Goal: Information Seeking & Learning: Learn about a topic

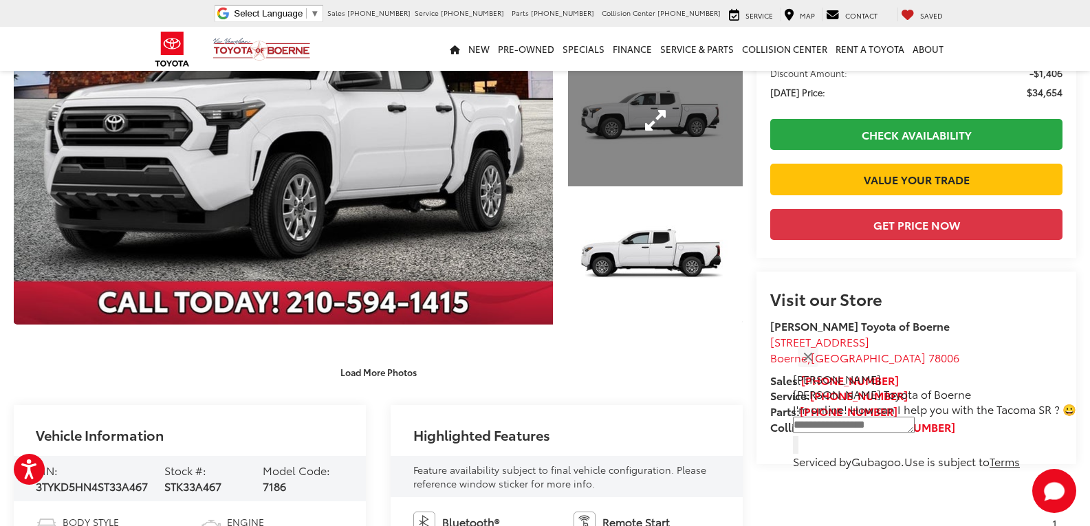
scroll to position [69, 0]
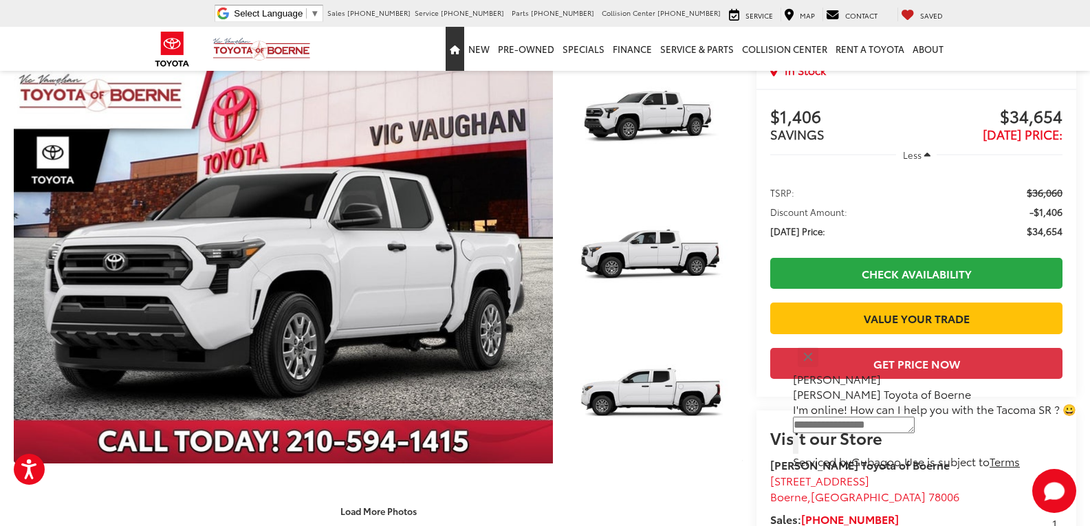
click at [464, 45] on link "Home" at bounding box center [455, 49] width 19 height 44
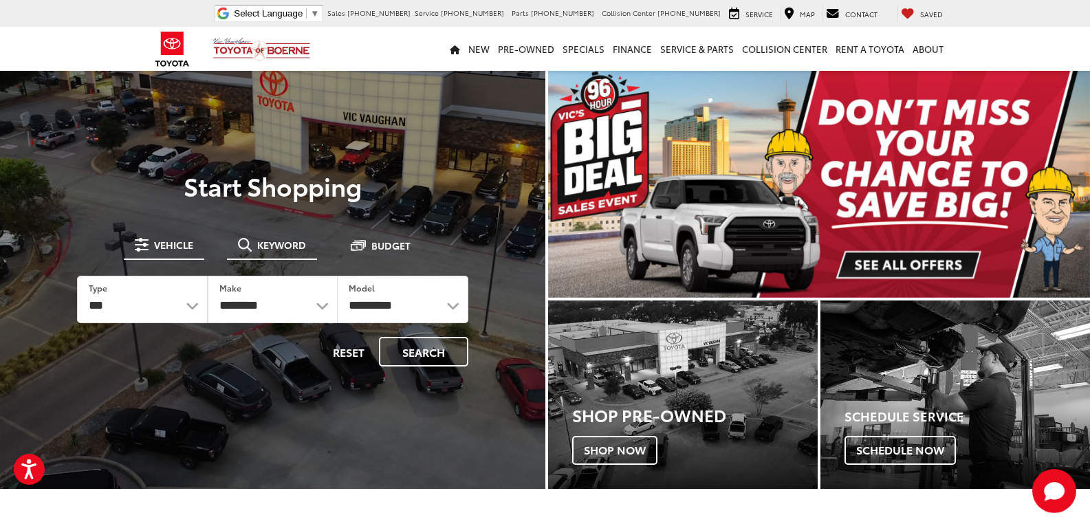
click at [290, 244] on span "Keyword" at bounding box center [281, 245] width 49 height 10
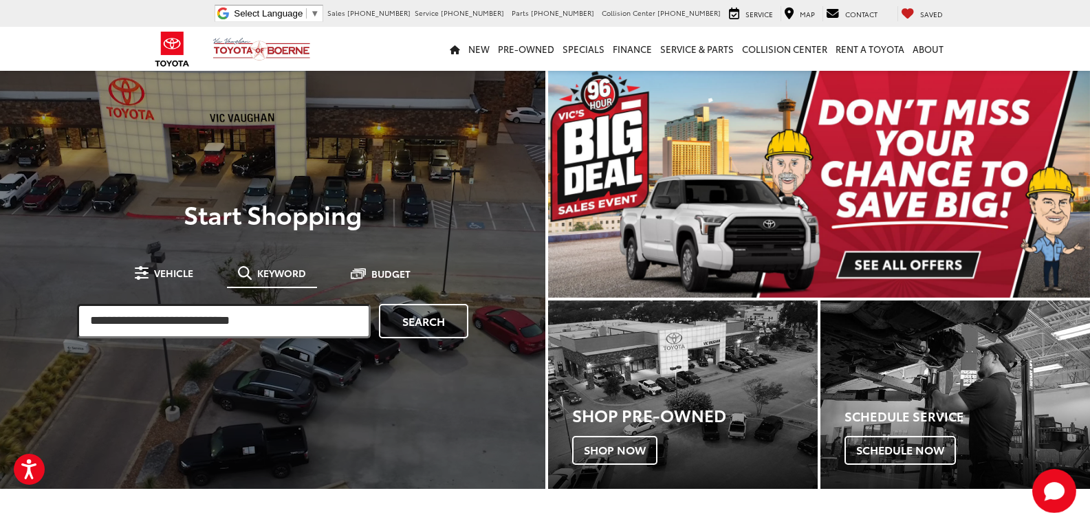
click at [241, 319] on input "search" at bounding box center [224, 321] width 294 height 34
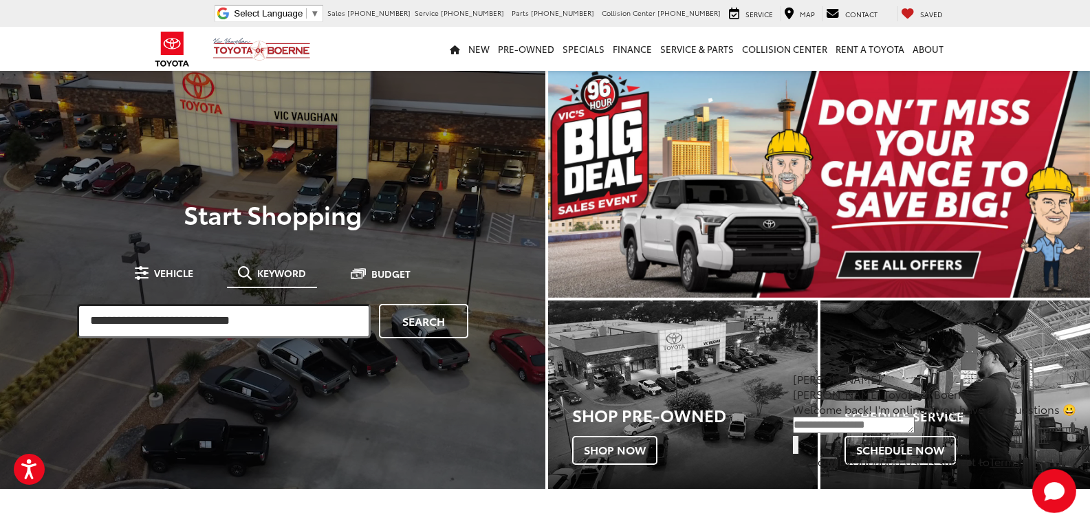
paste input "**********"
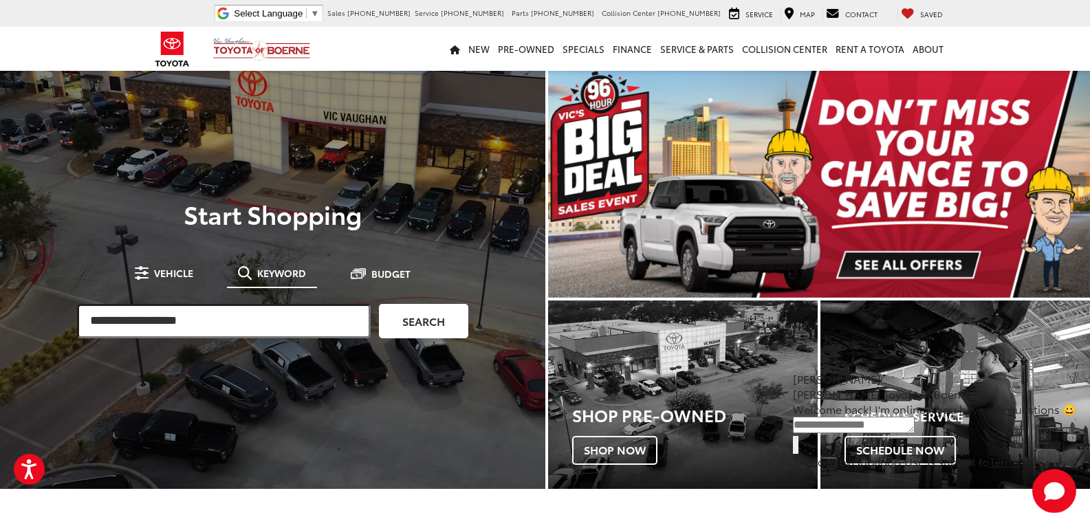
type input "**********"
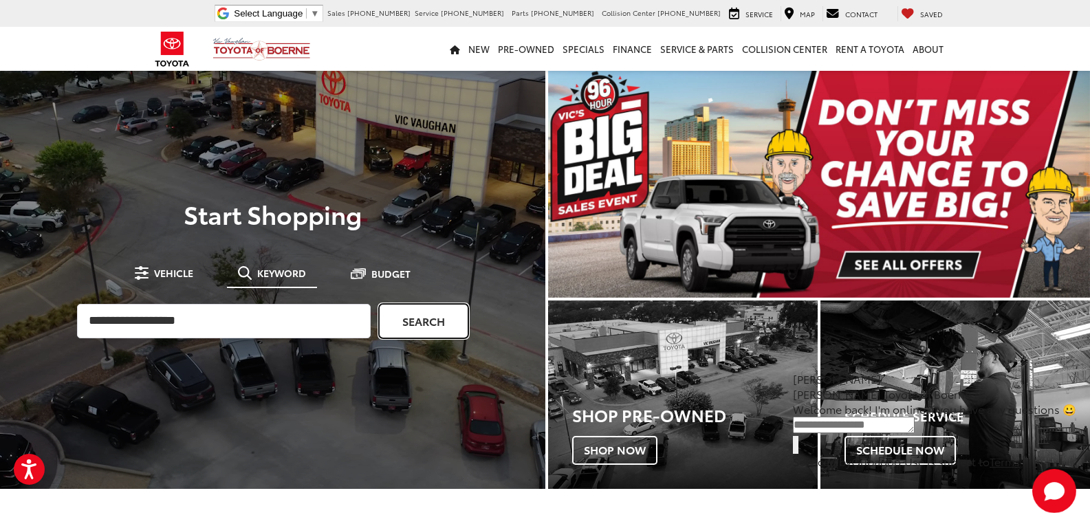
click at [418, 310] on link "Search" at bounding box center [423, 321] width 89 height 34
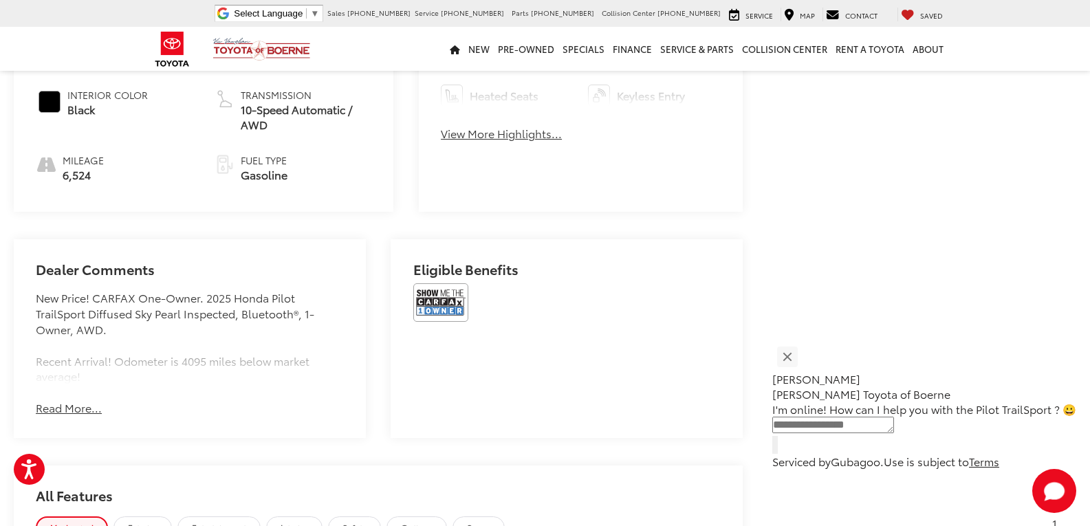
scroll to position [784, 0]
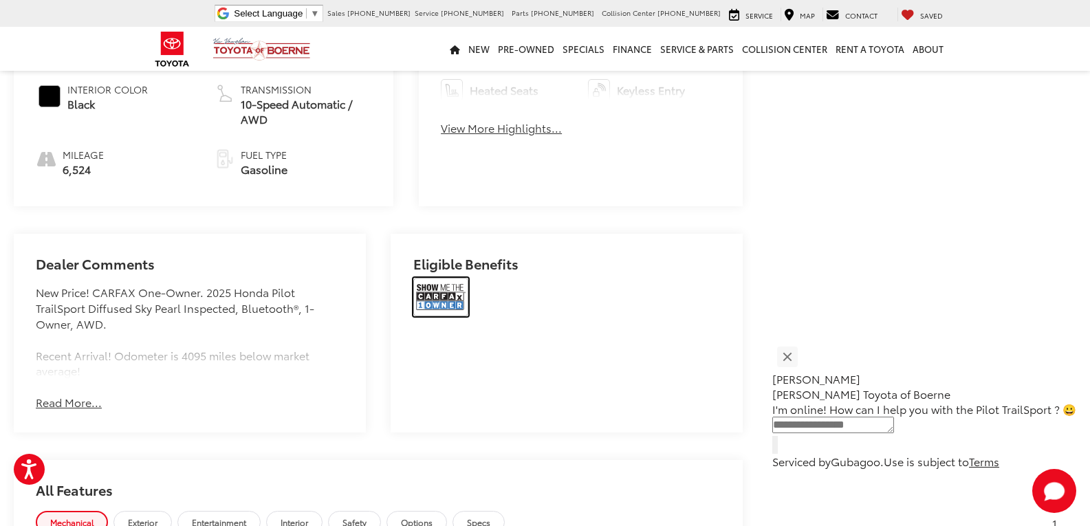
click at [422, 290] on img at bounding box center [440, 297] width 55 height 39
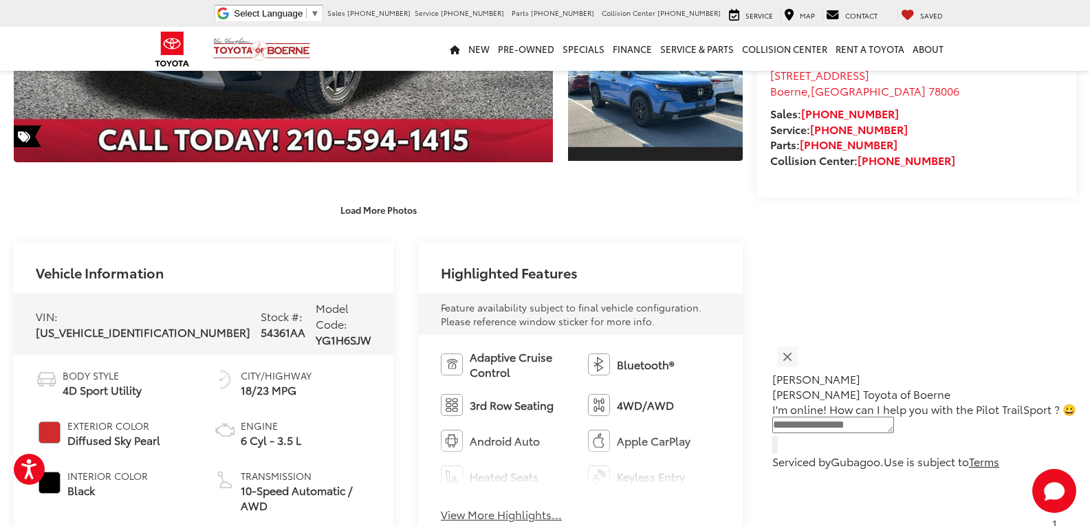
scroll to position [234, 0]
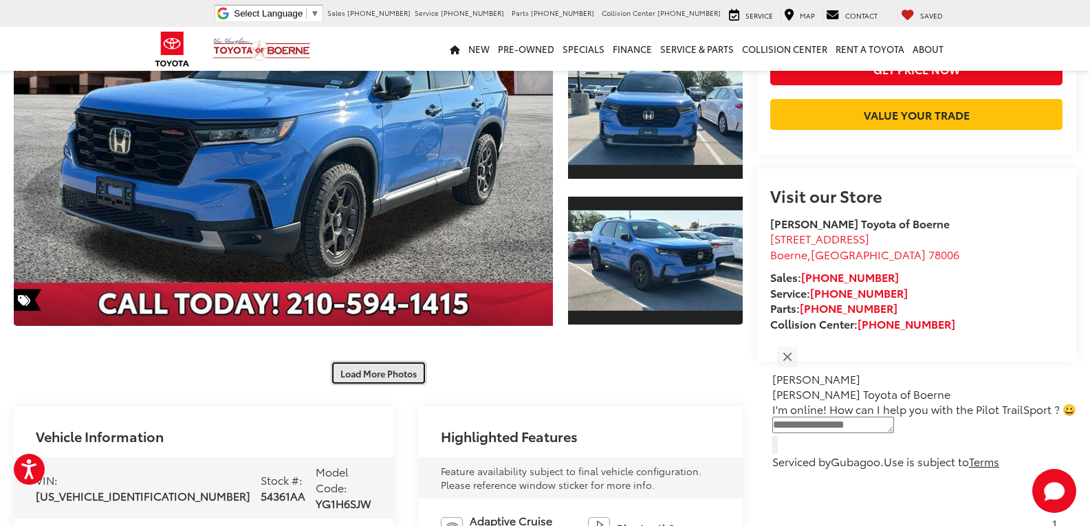
click at [365, 374] on button "Load More Photos" at bounding box center [379, 373] width 96 height 24
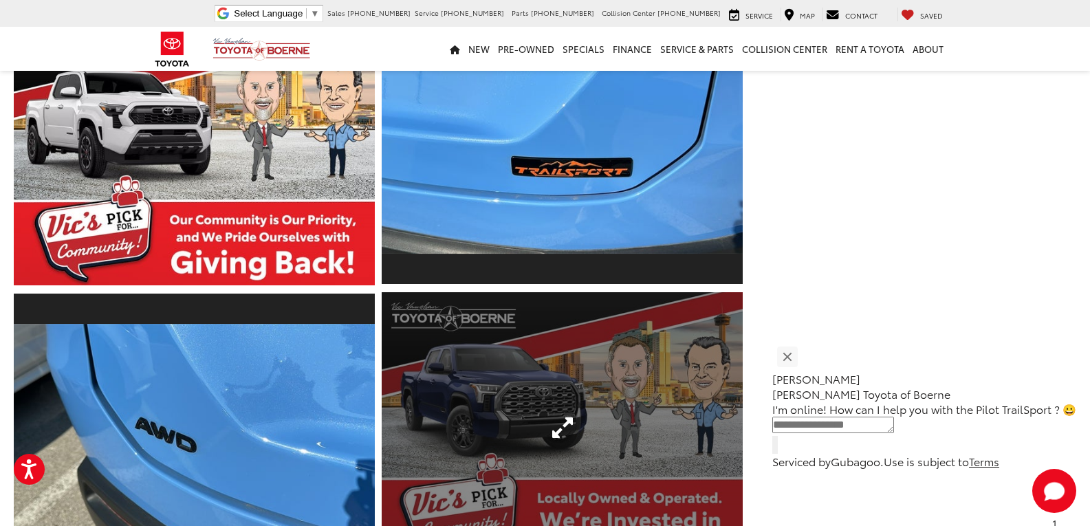
scroll to position [715, 0]
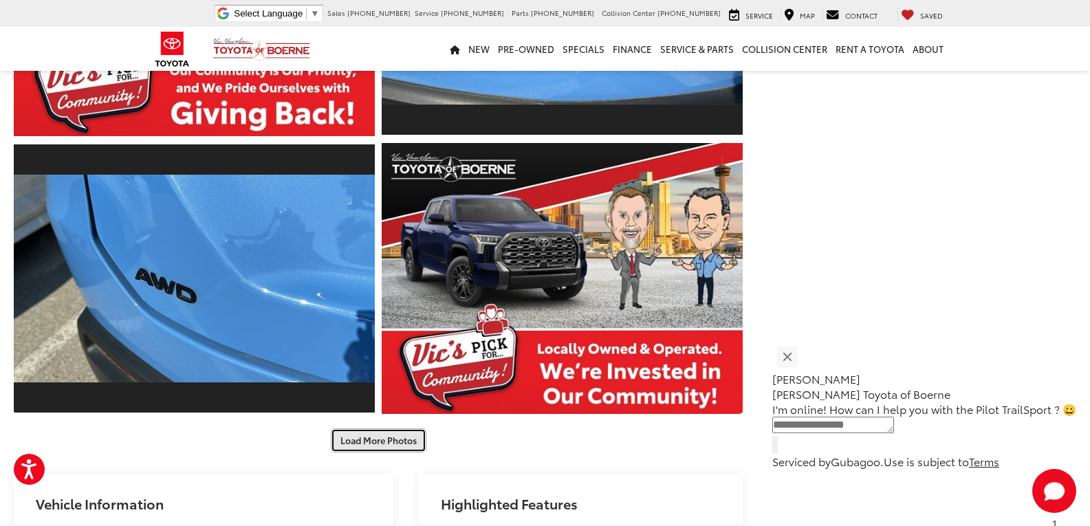
click at [398, 439] on button "Load More Photos" at bounding box center [379, 441] width 96 height 24
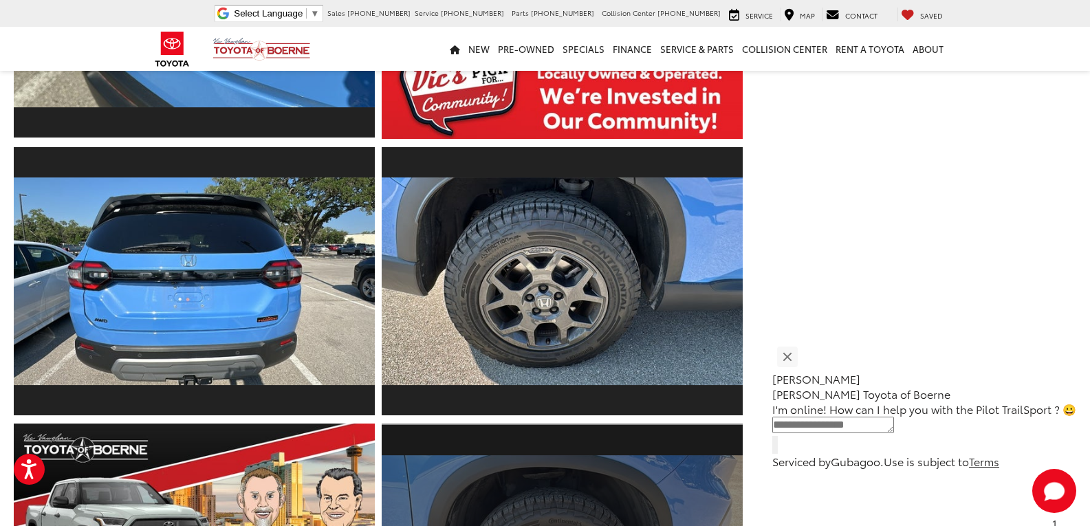
scroll to position [1266, 0]
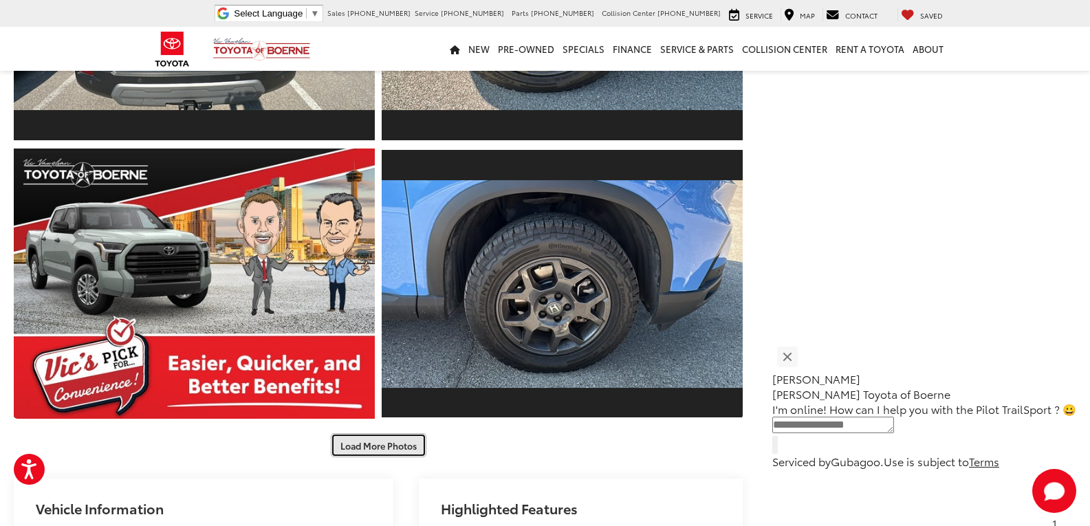
click at [387, 437] on button "Load More Photos" at bounding box center [379, 445] width 96 height 24
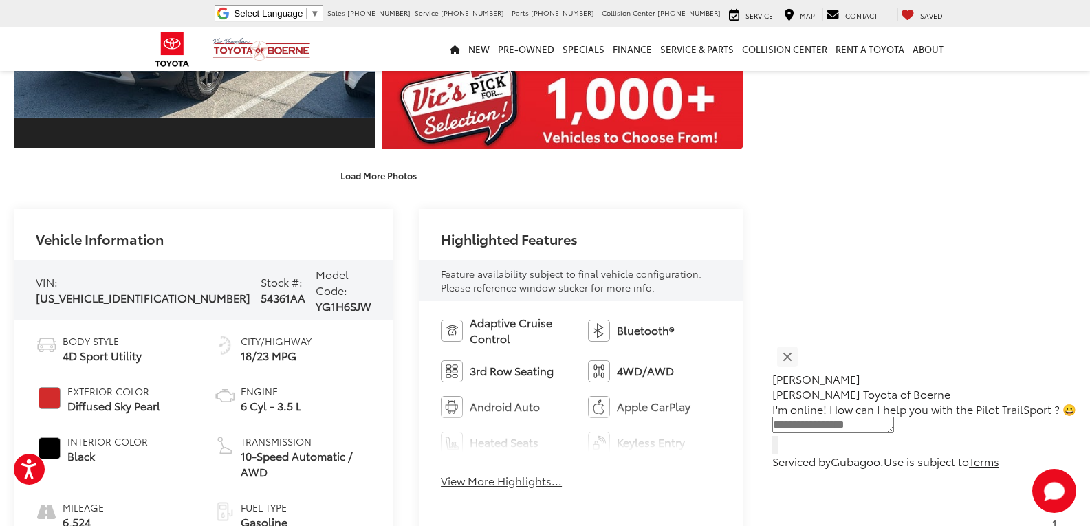
scroll to position [2366, 0]
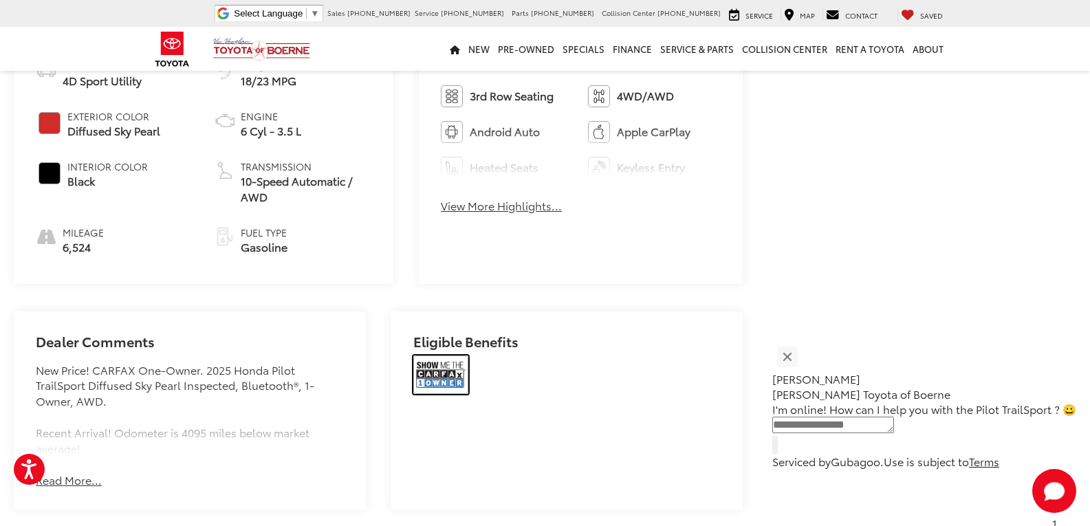
click at [455, 356] on img at bounding box center [440, 375] width 55 height 39
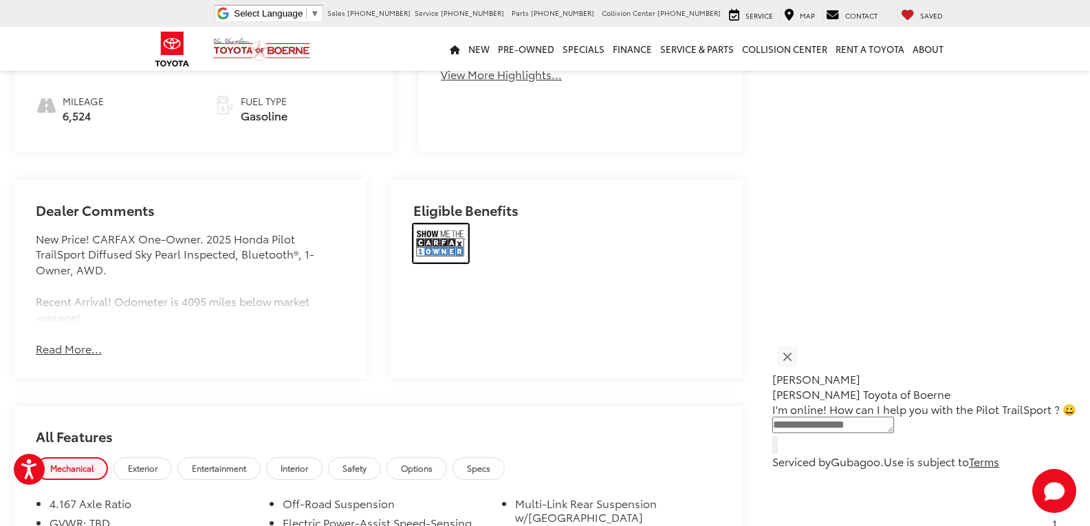
scroll to position [2641, 0]
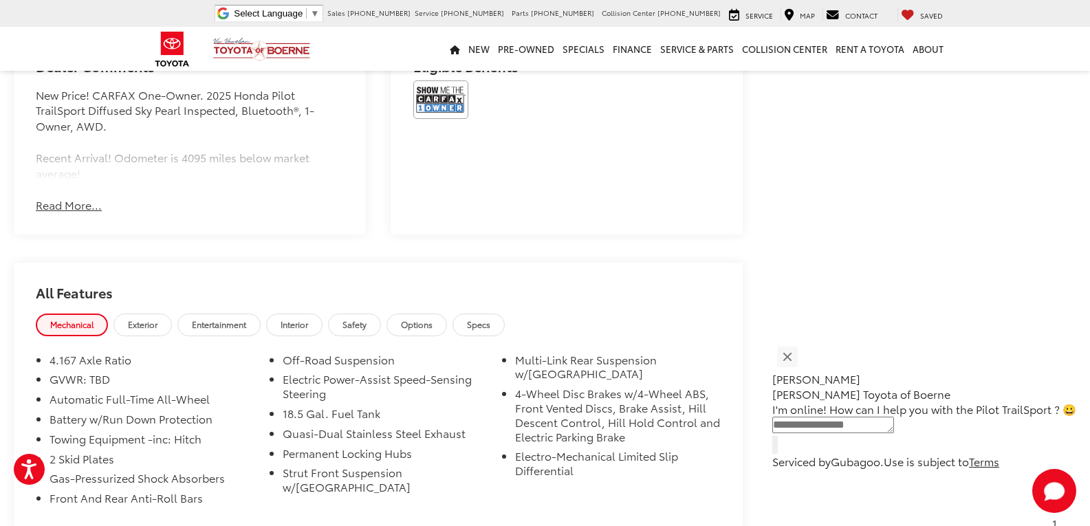
click at [84, 197] on button "Read More..." at bounding box center [69, 205] width 66 height 16
click at [307, 318] on span "Interior" at bounding box center [295, 324] width 28 height 12
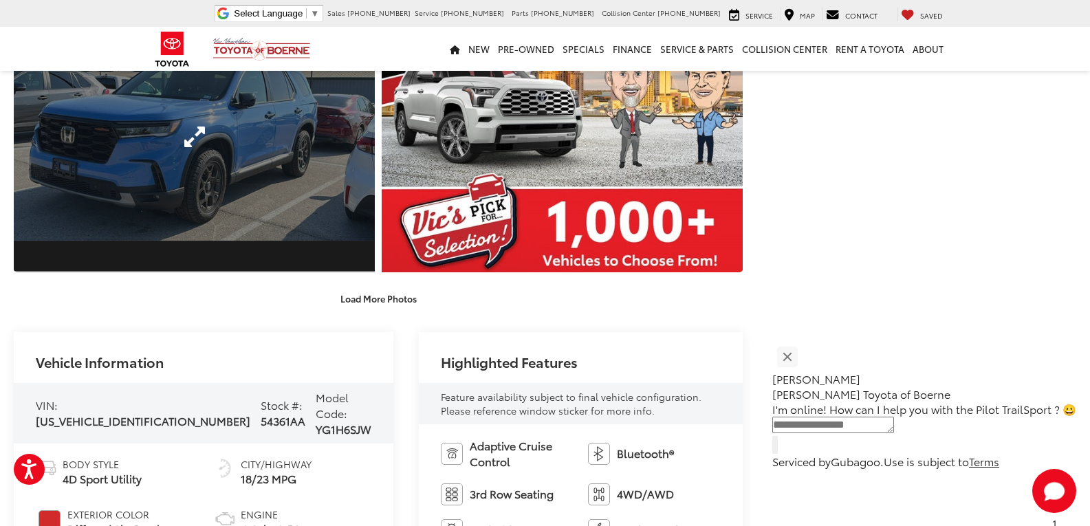
scroll to position [1816, 0]
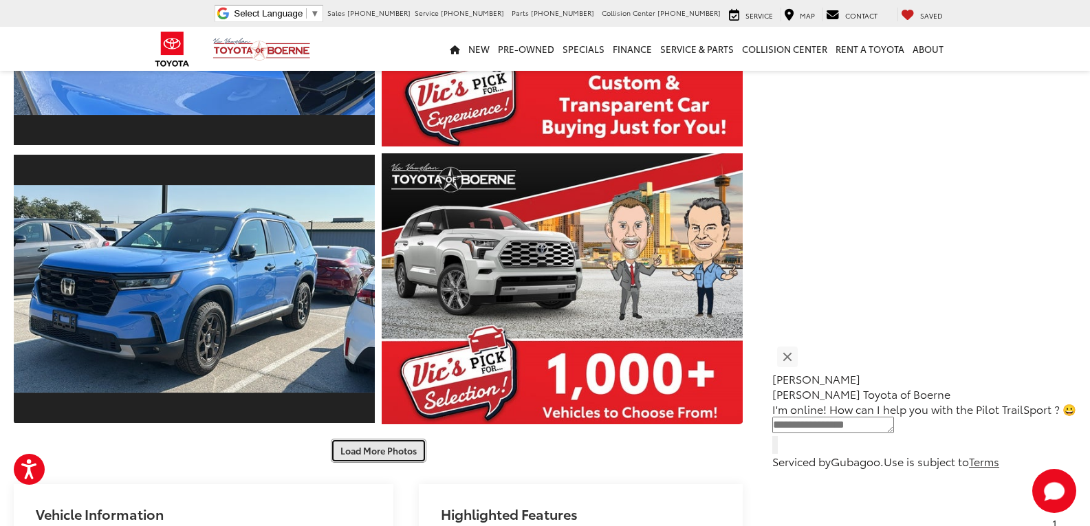
click at [387, 451] on button "Load More Photos" at bounding box center [379, 451] width 96 height 24
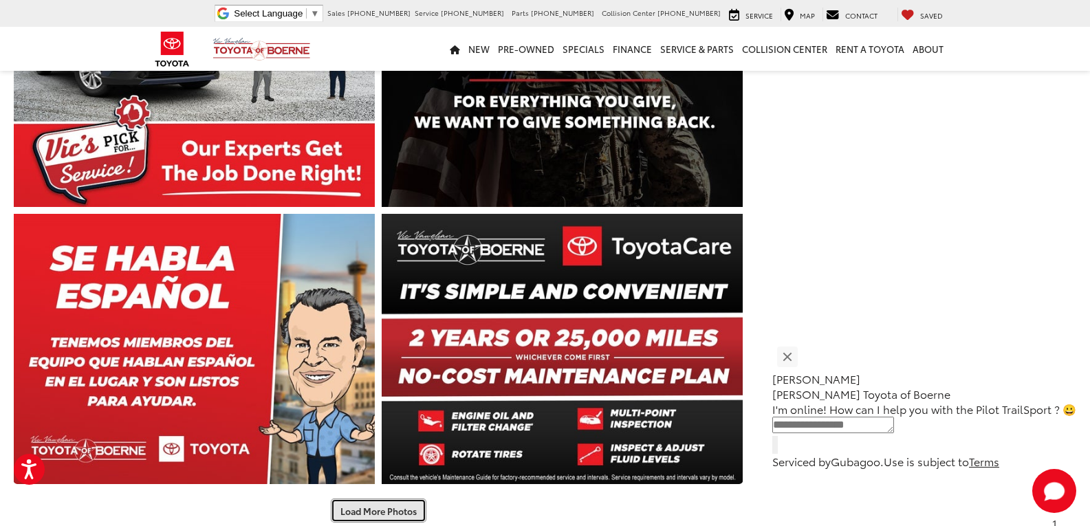
scroll to position [2435, 0]
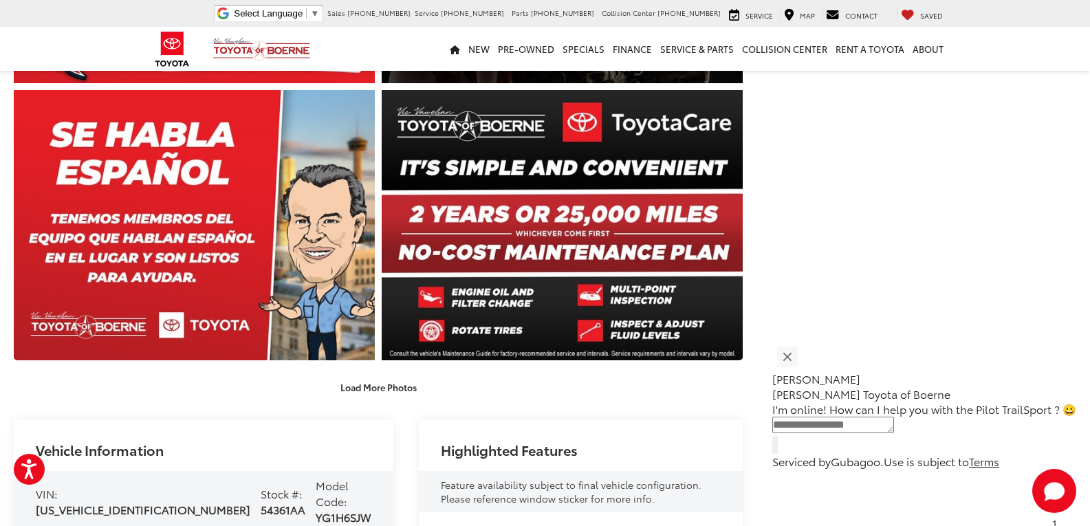
click at [365, 408] on div "Vic Vaughan Toyota of Boerne Used Vehicles 2025 Honda Pilot TrailSport Confirm …" at bounding box center [545, 2] width 1090 height 4737
click at [368, 397] on button "Load More Photos" at bounding box center [379, 387] width 96 height 24
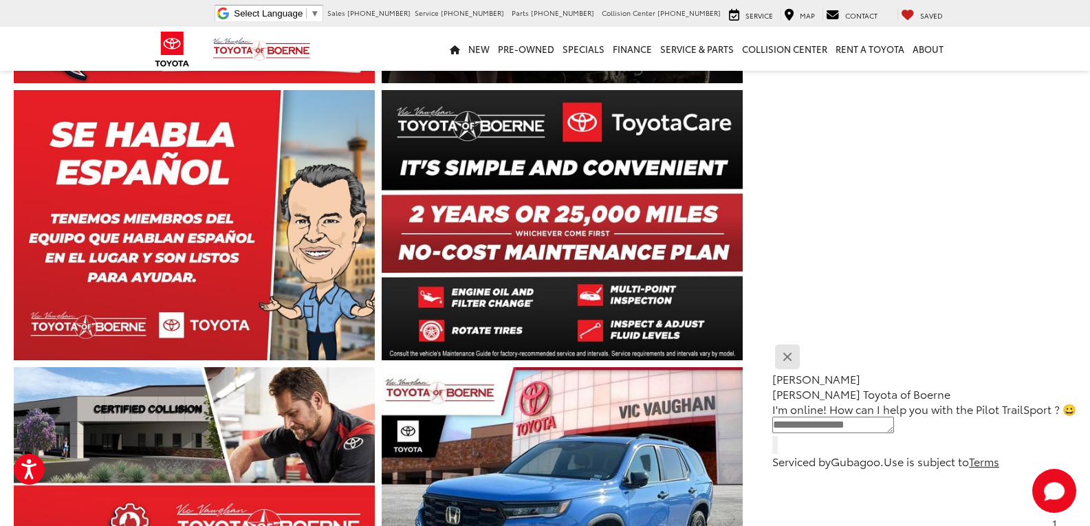
click at [802, 361] on button "Close" at bounding box center [787, 357] width 30 height 30
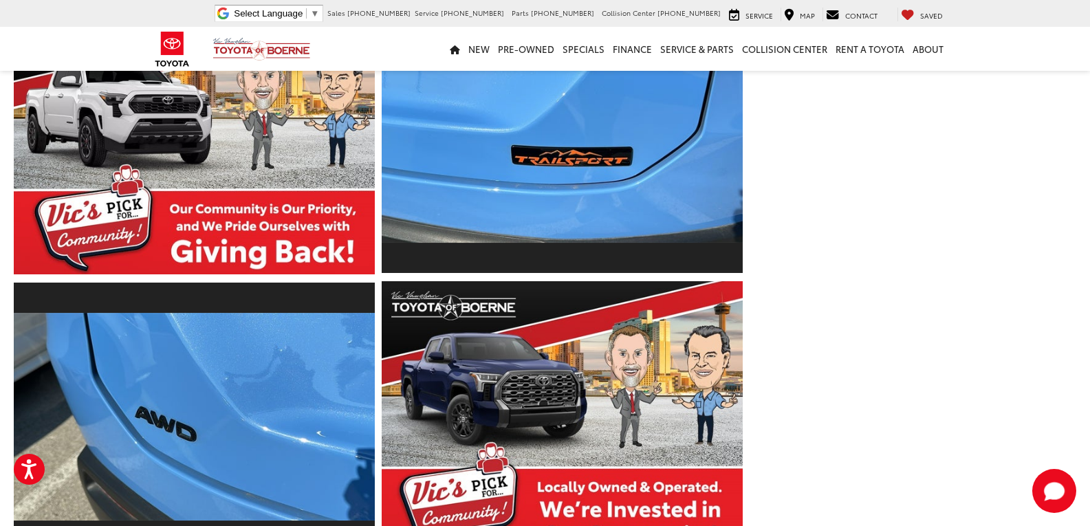
drag, startPoint x: 772, startPoint y: 457, endPoint x: 780, endPoint y: 284, distance: 173.5
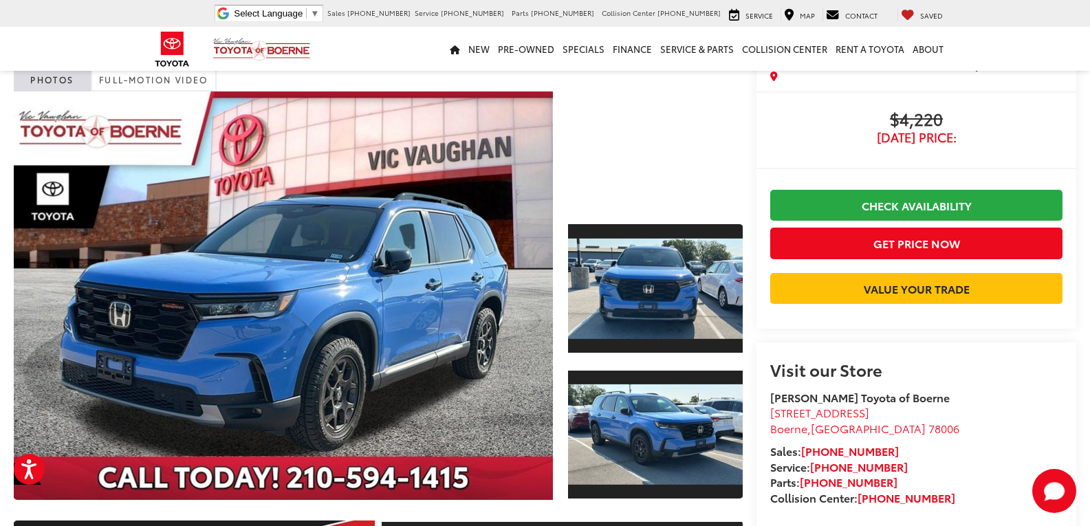
scroll to position [0, 0]
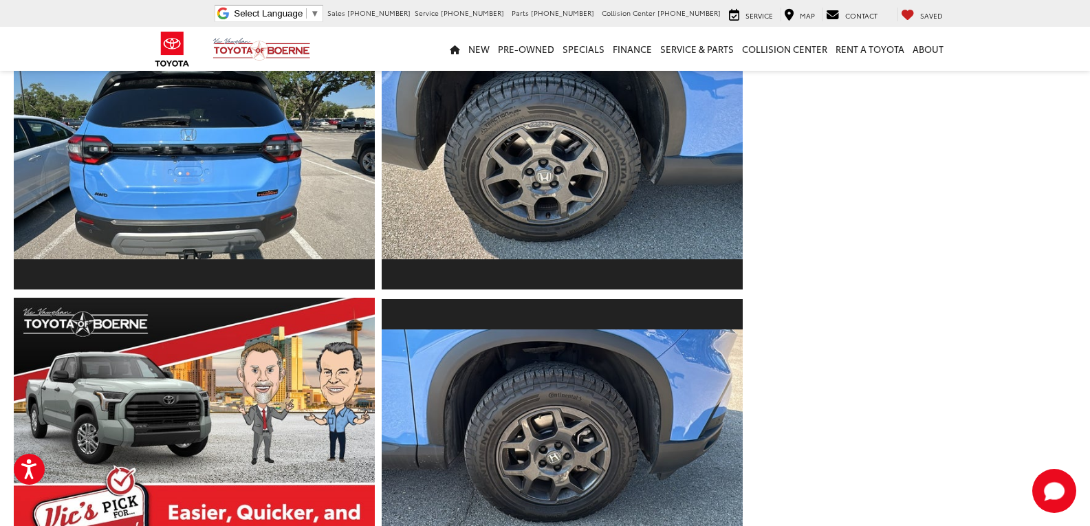
drag, startPoint x: 873, startPoint y: 423, endPoint x: 842, endPoint y: 559, distance: 139.0
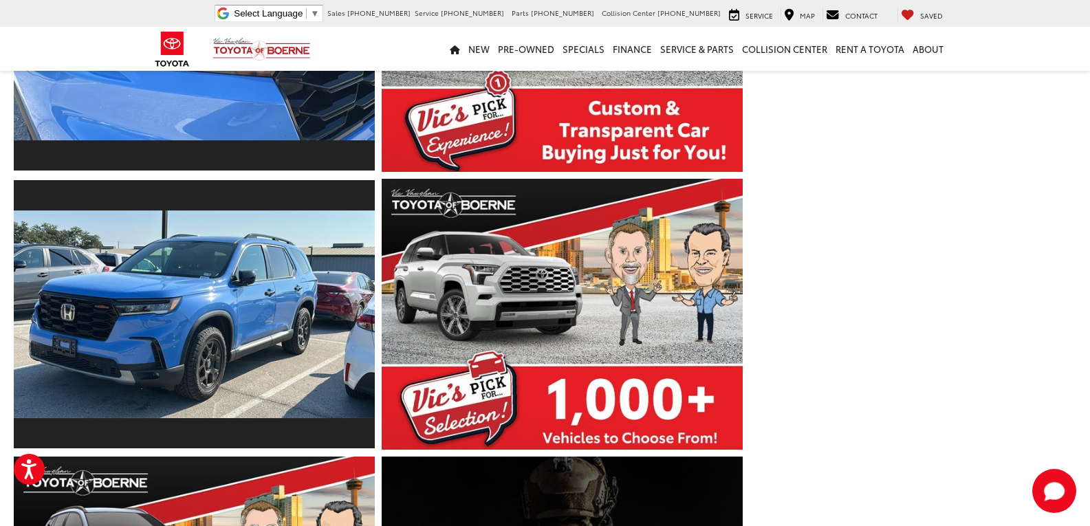
drag, startPoint x: 854, startPoint y: 393, endPoint x: 849, endPoint y: 559, distance: 165.8
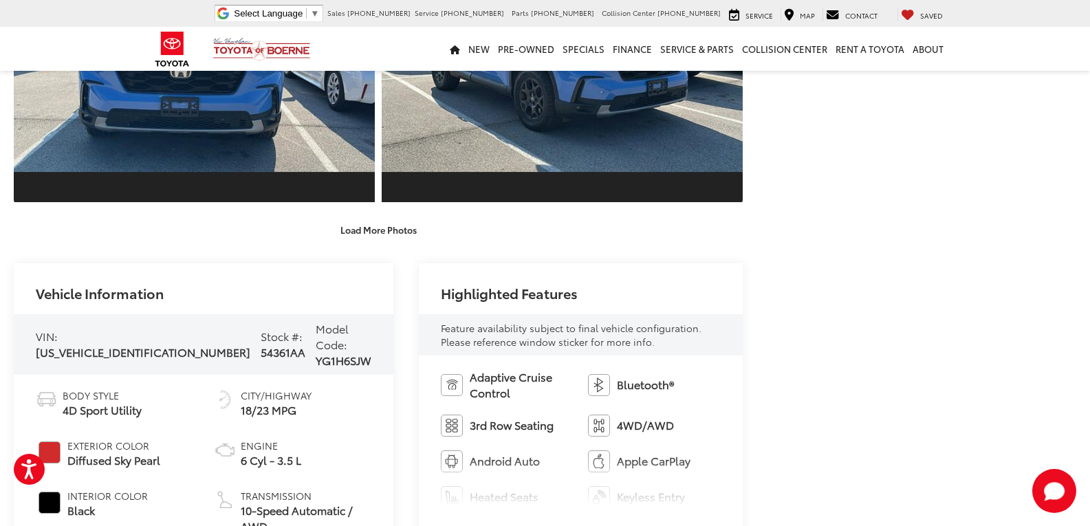
scroll to position [3337, 0]
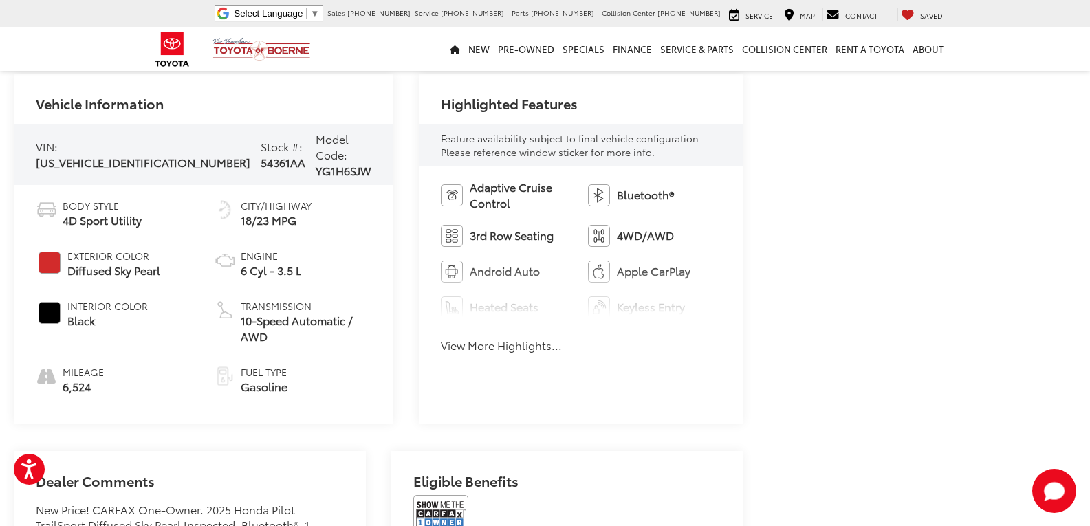
click at [460, 360] on div "Adaptive Cruise Control Bluetooth® 3rd Row Seating 4WD/AWD Android Auto Apple C…" at bounding box center [581, 271] width 324 height 210
click at [459, 354] on div "Adaptive Cruise Control Bluetooth® 3rd Row Seating 4WD/AWD Android Auto Apple C…" at bounding box center [581, 271] width 324 height 210
click at [457, 349] on button "View More Highlights..." at bounding box center [501, 346] width 121 height 16
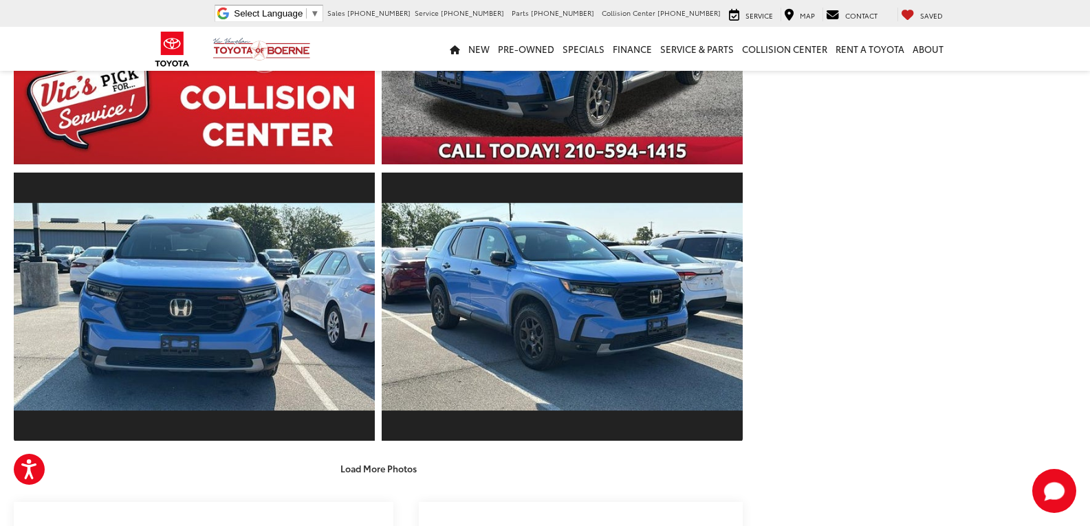
scroll to position [0, 0]
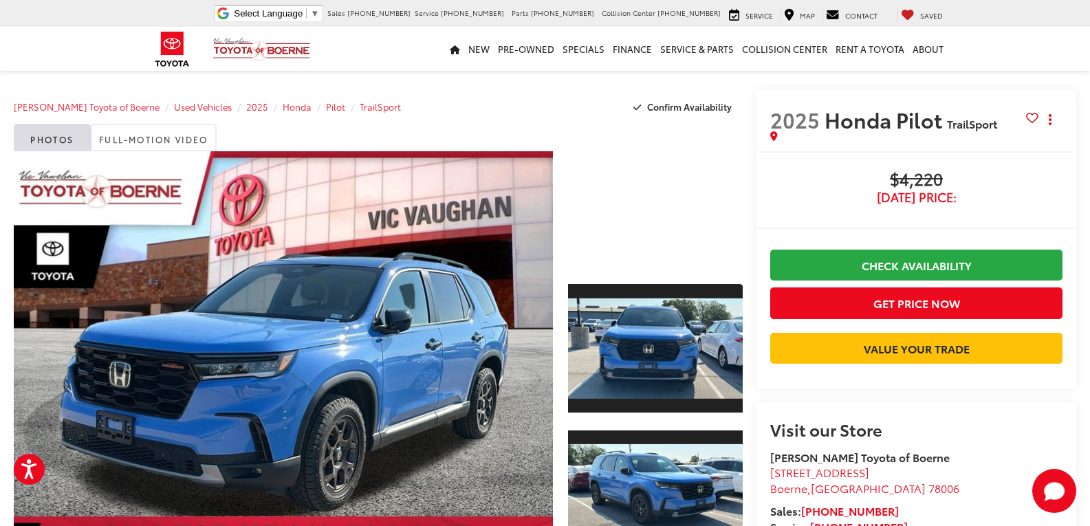
drag, startPoint x: 761, startPoint y: 234, endPoint x: 761, endPoint y: 135, distance: 99.1
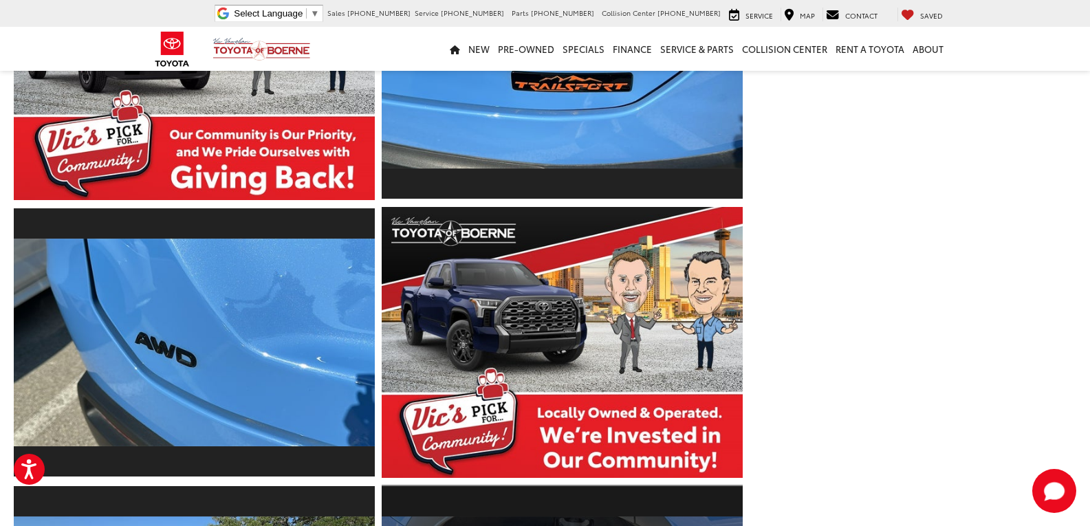
drag, startPoint x: 733, startPoint y: 392, endPoint x: 727, endPoint y: 508, distance: 116.4
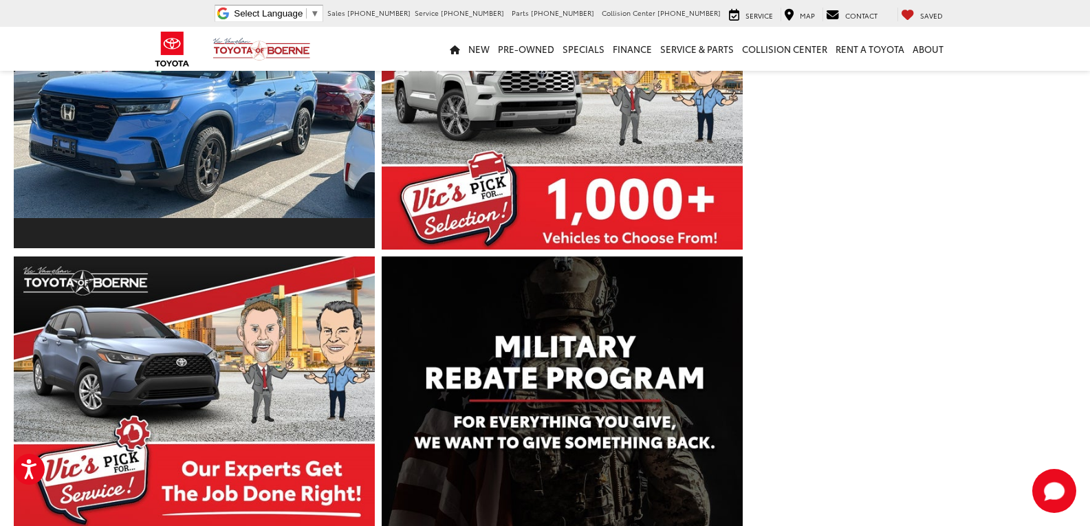
drag, startPoint x: 806, startPoint y: 393, endPoint x: 820, endPoint y: 559, distance: 166.3
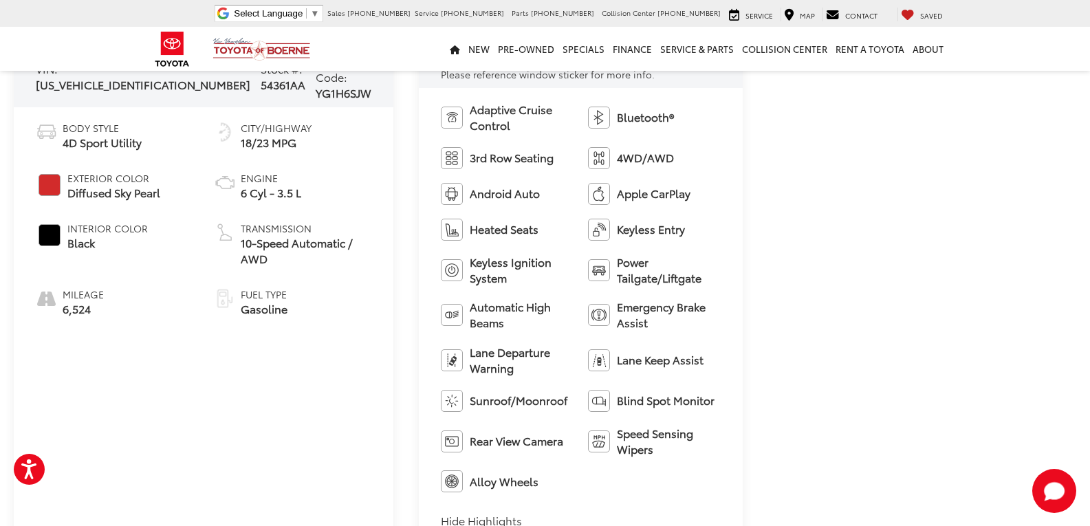
scroll to position [3418, 0]
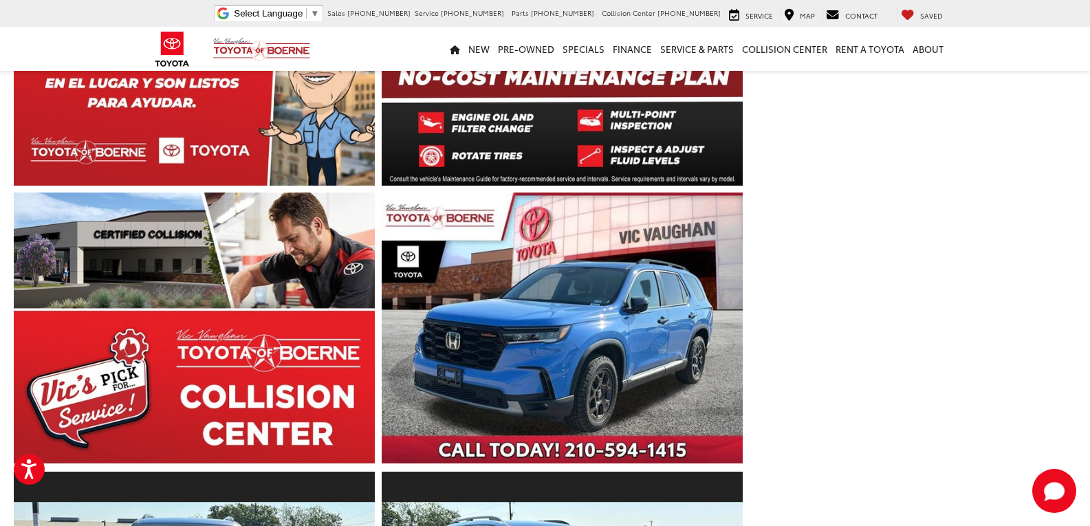
drag, startPoint x: 855, startPoint y: 479, endPoint x: 848, endPoint y: 272, distance: 207.2
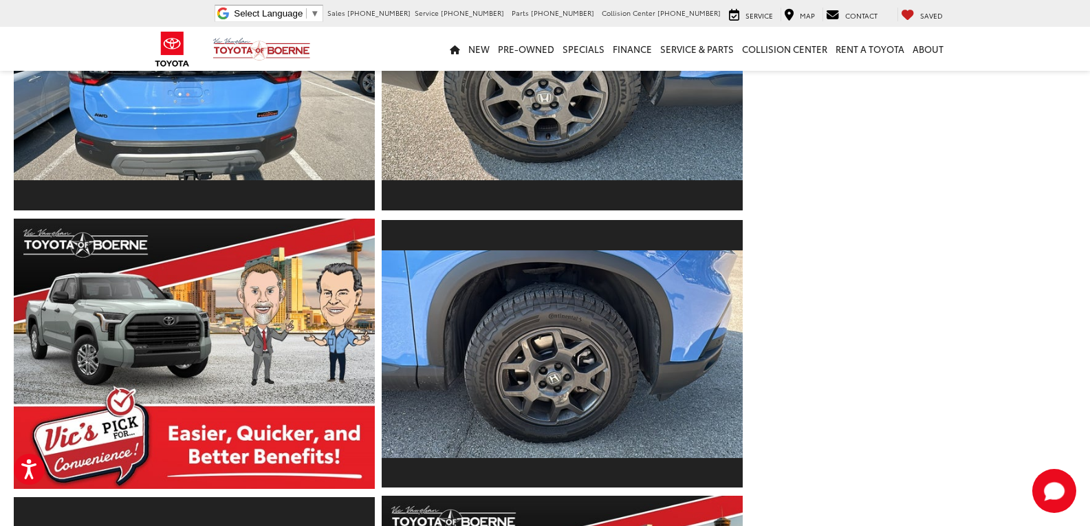
drag, startPoint x: 810, startPoint y: 368, endPoint x: 789, endPoint y: 199, distance: 169.8
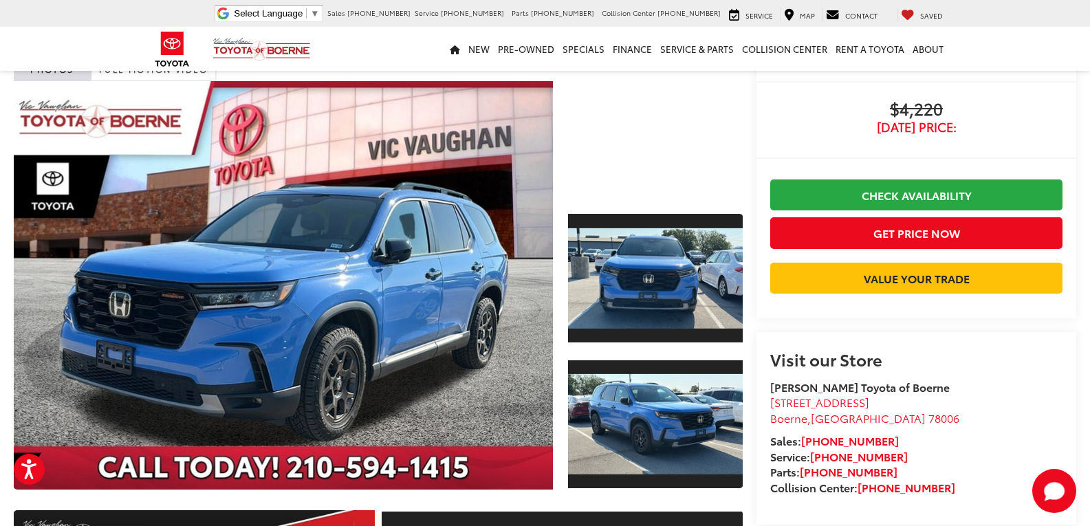
scroll to position [69, 0]
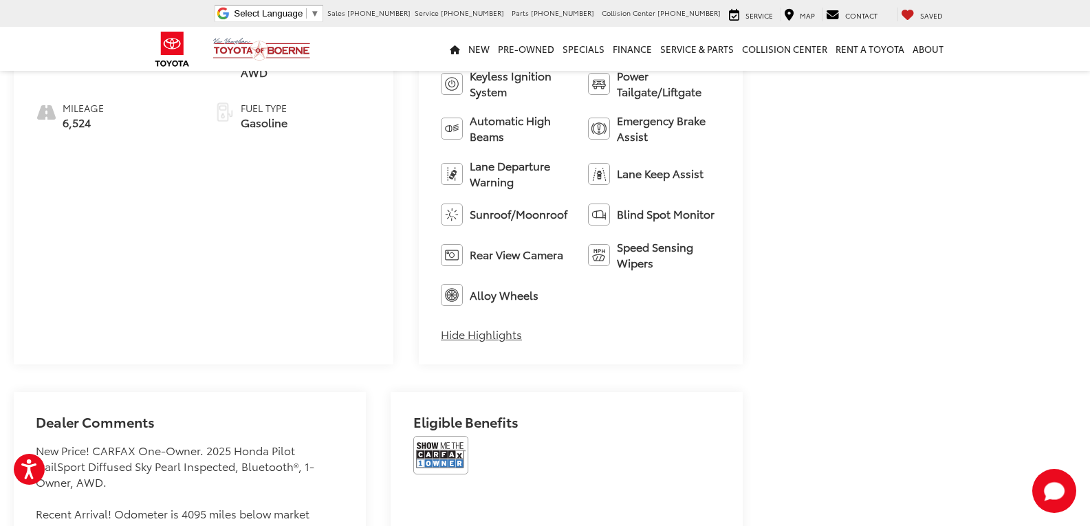
drag, startPoint x: 844, startPoint y: 404, endPoint x: 850, endPoint y: 545, distance: 141.1
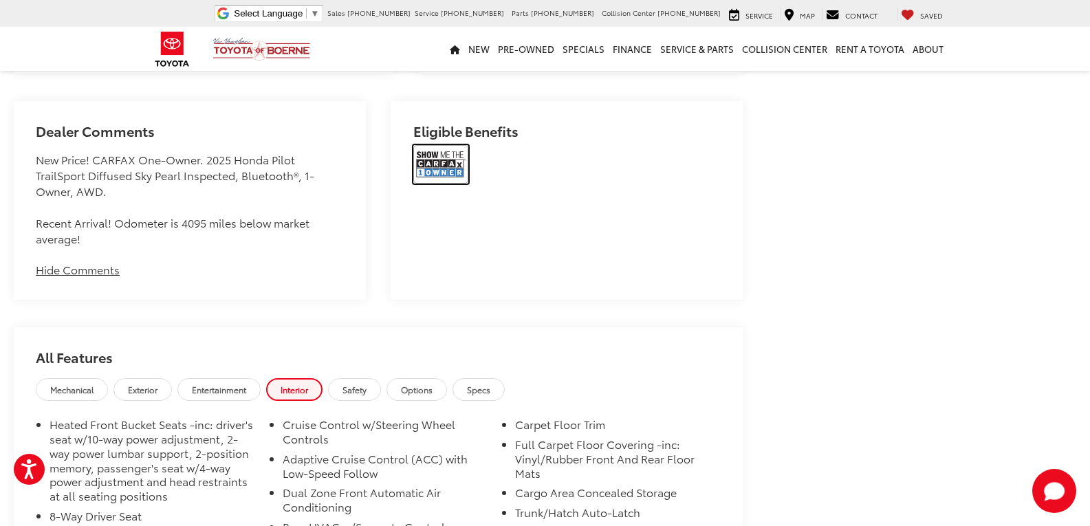
click at [438, 162] on img at bounding box center [440, 164] width 55 height 39
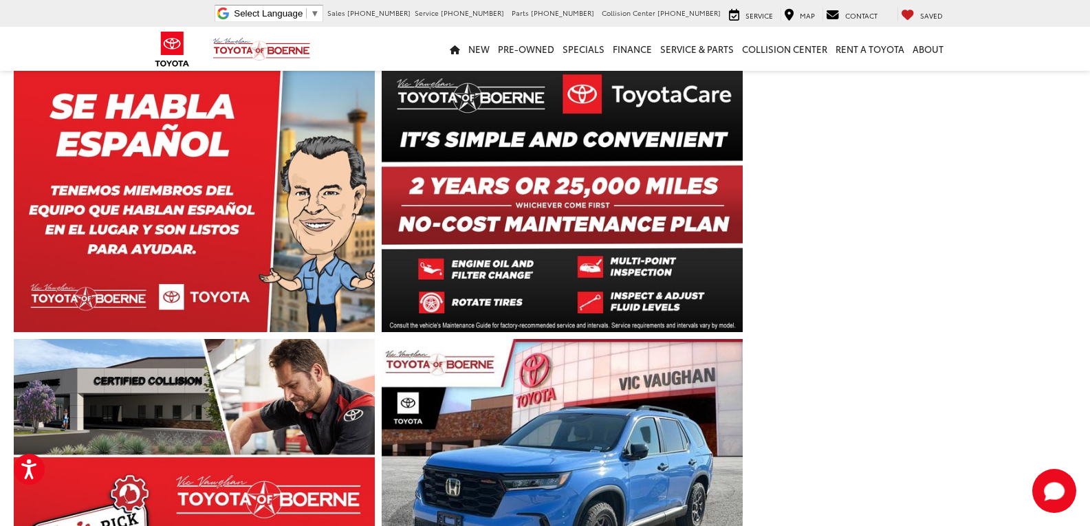
drag, startPoint x: 757, startPoint y: 408, endPoint x: 715, endPoint y: 144, distance: 266.8
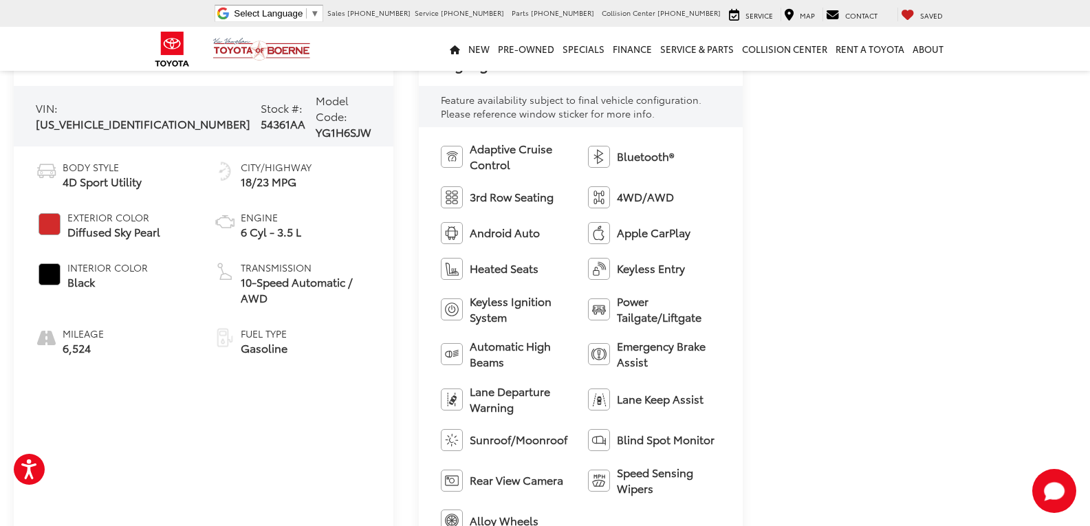
scroll to position [3210, 0]
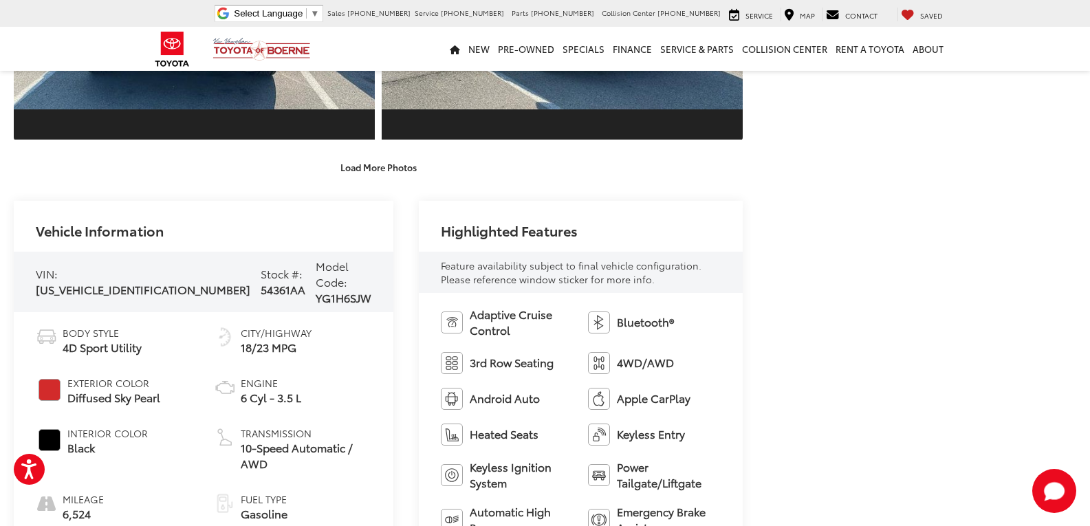
click at [108, 285] on span "5FNYG1H68SB040554" at bounding box center [143, 289] width 215 height 16
copy span "5FNYG1H68SB040554"
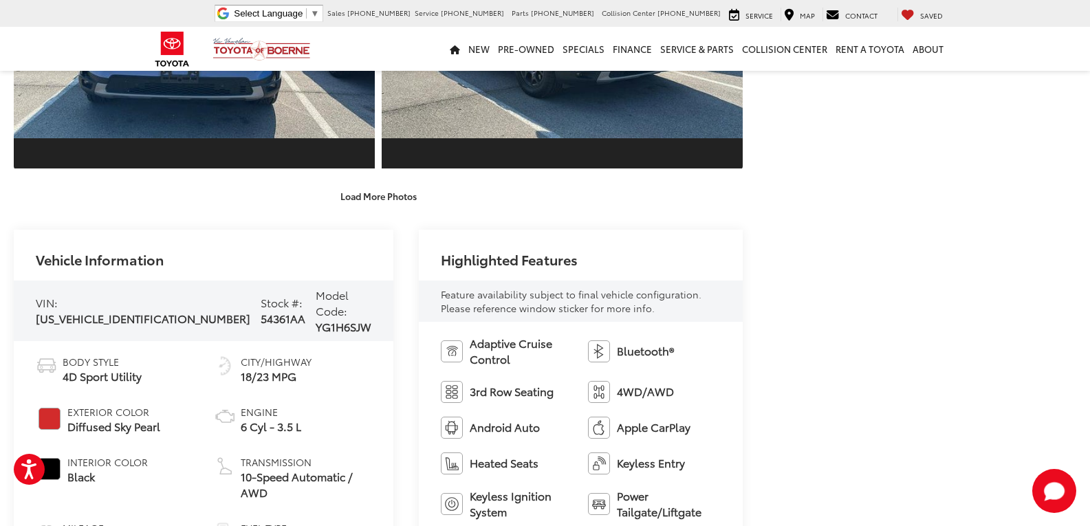
scroll to position [2798, 0]
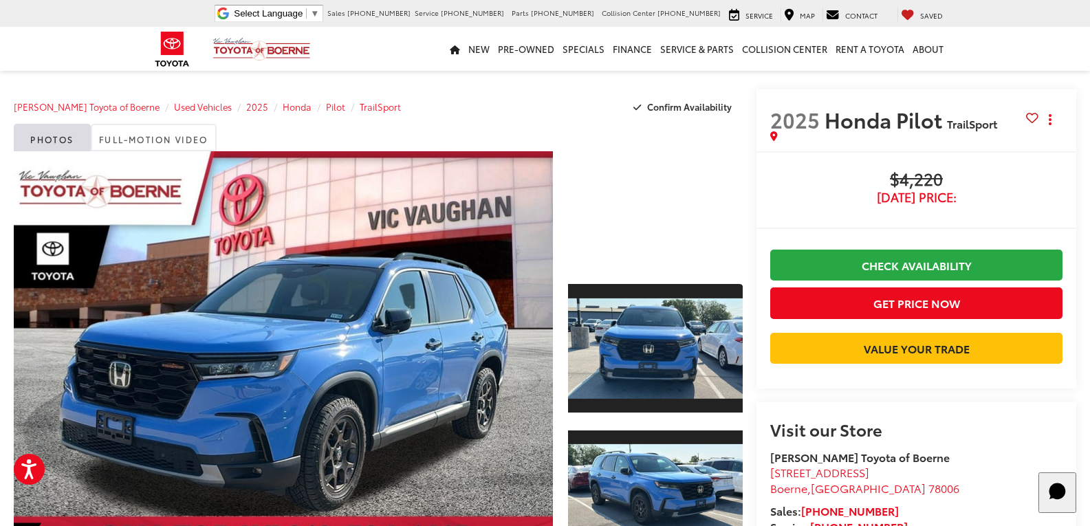
drag, startPoint x: 790, startPoint y: 272, endPoint x: 766, endPoint y: 3, distance: 270.0
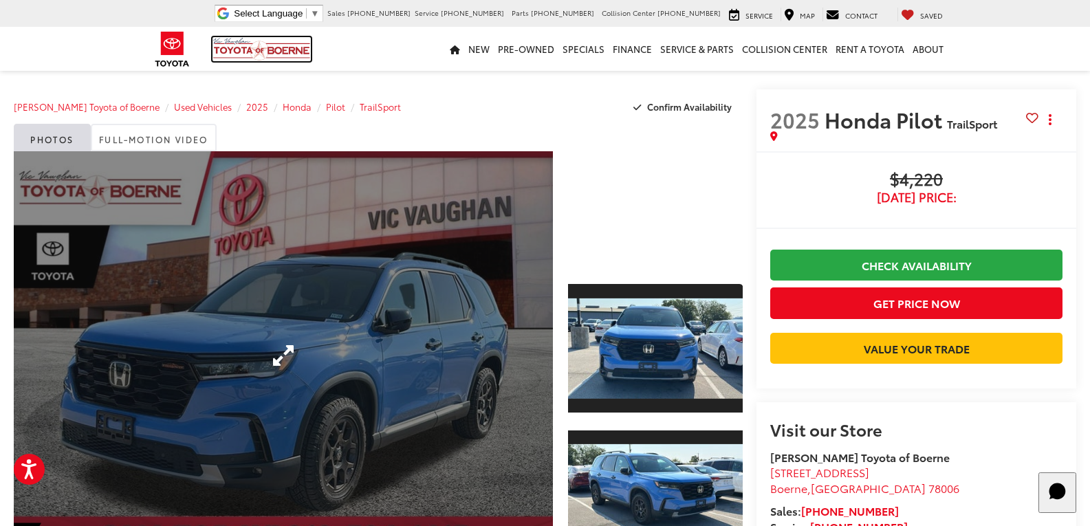
drag, startPoint x: 288, startPoint y: 46, endPoint x: 275, endPoint y: 171, distance: 125.8
click at [288, 46] on img at bounding box center [262, 49] width 98 height 24
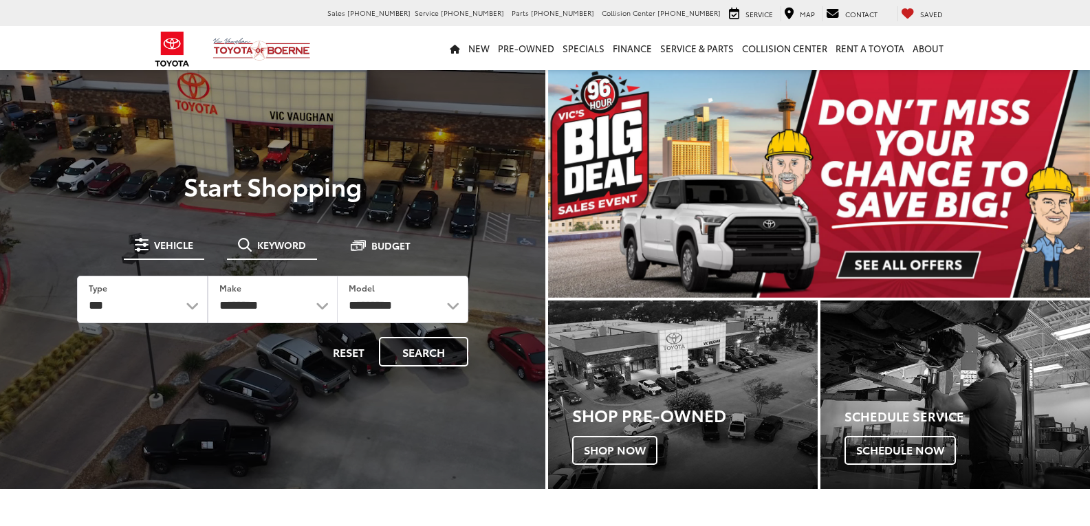
drag, startPoint x: 286, startPoint y: 239, endPoint x: 237, endPoint y: 316, distance: 90.6
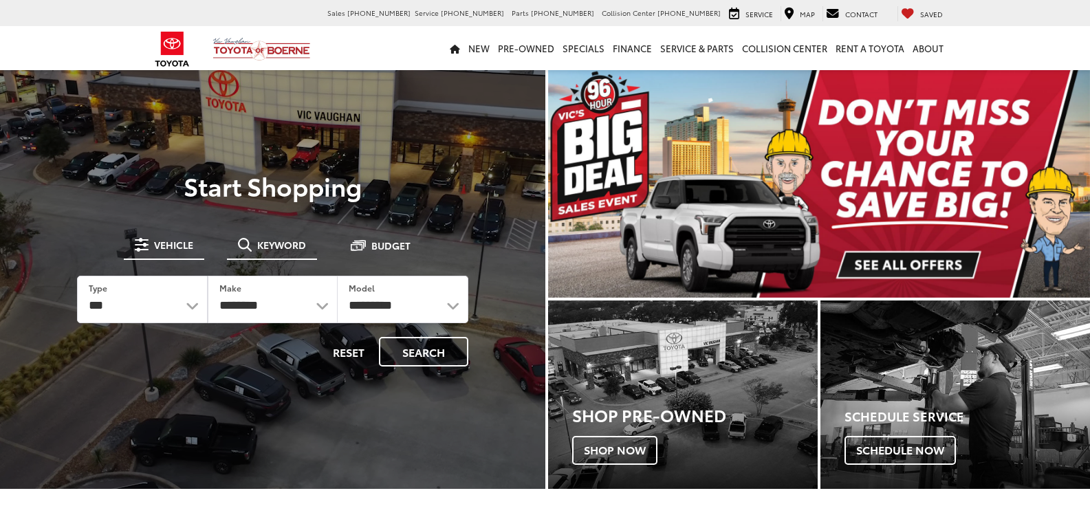
click at [286, 240] on span "Keyword" at bounding box center [281, 245] width 49 height 10
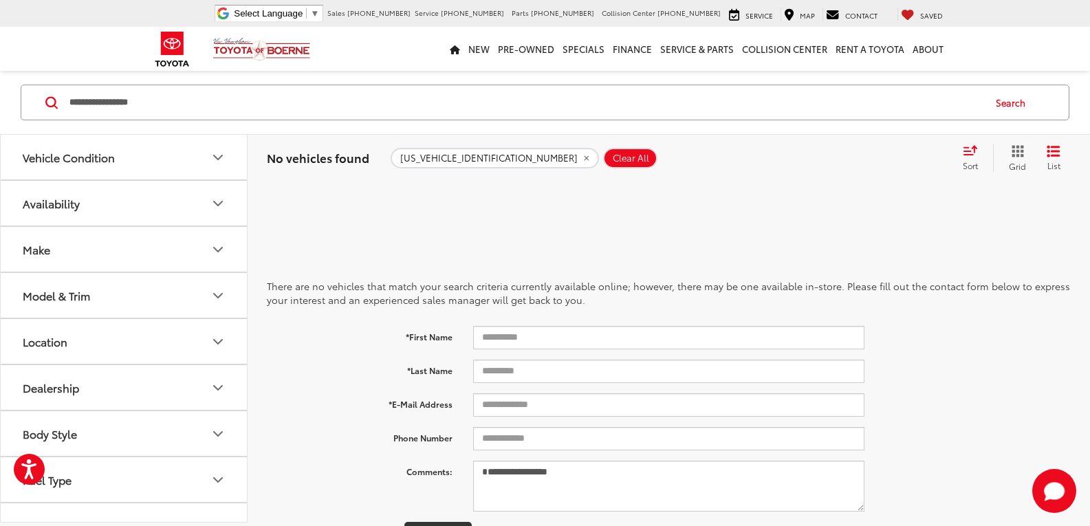
click at [582, 158] on icon "remove 7MUAAAAG3SV125809" at bounding box center [586, 158] width 9 height 8
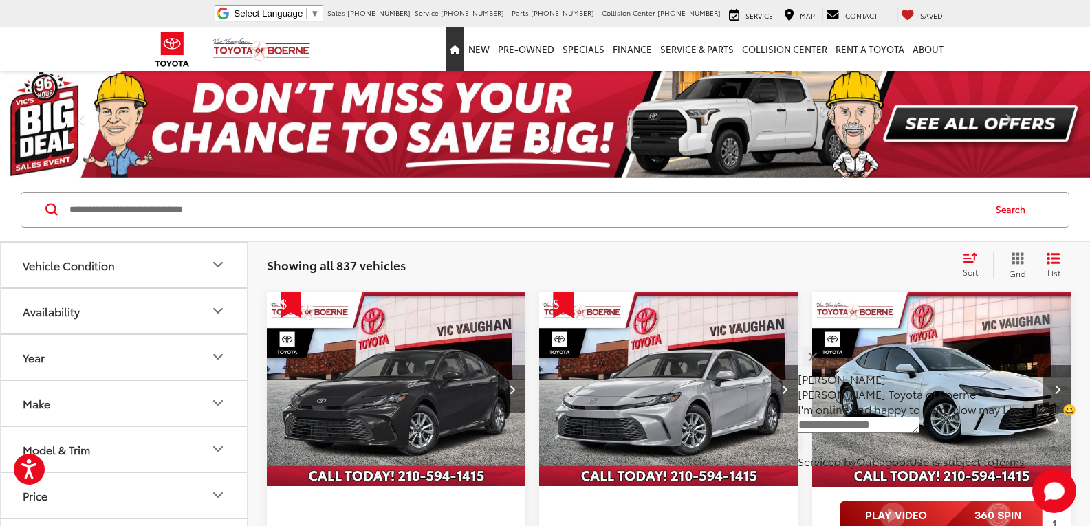
click at [458, 44] on link "Home" at bounding box center [455, 49] width 19 height 44
